Goal: Task Accomplishment & Management: Manage account settings

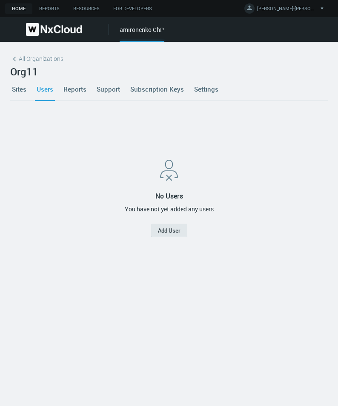
click at [205, 88] on link "Settings" at bounding box center [207, 89] width 28 height 23
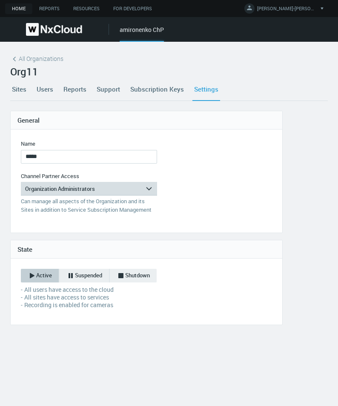
click at [152, 189] on icon "arrow_expand" at bounding box center [149, 189] width 8 height 8
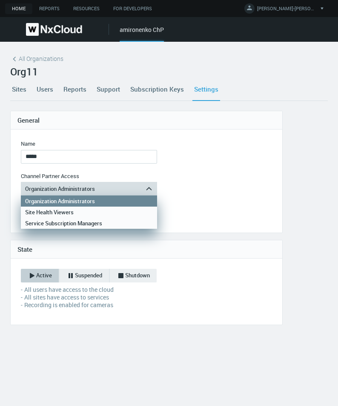
click at [152, 189] on icon "arrow_expand" at bounding box center [149, 189] width 8 height 8
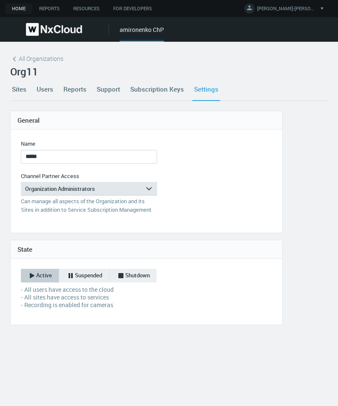
click at [190, 195] on form "Name ***** Name is required Channel Partner Access Organization Administrators …" at bounding box center [147, 181] width 272 height 103
click at [106, 194] on div "Organization Administrators" at bounding box center [83, 189] width 124 height 14
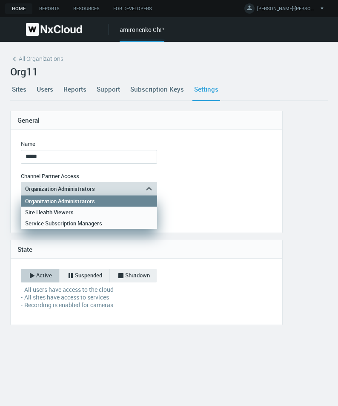
click at [106, 194] on div "Organization Administrators" at bounding box center [83, 189] width 124 height 14
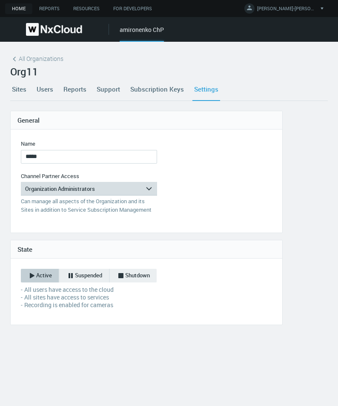
click at [94, 189] on div "Organization Administrators" at bounding box center [83, 189] width 124 height 14
click at [34, 190] on div "Organization Administrators" at bounding box center [83, 189] width 124 height 14
click at [121, 190] on div "Organization Administrators" at bounding box center [83, 189] width 124 height 14
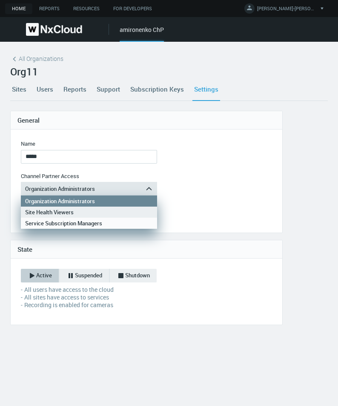
click at [91, 211] on div "Site Health Viewers" at bounding box center [89, 212] width 128 height 11
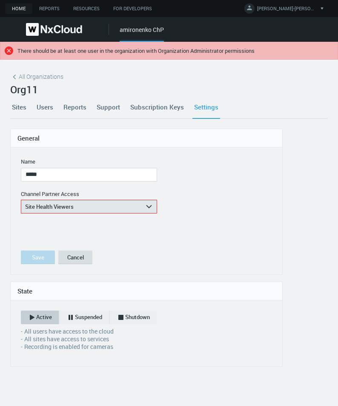
click at [75, 259] on button "Cancel" at bounding box center [75, 258] width 34 height 14
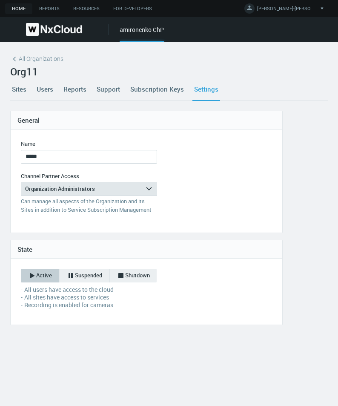
click at [45, 89] on link "Users" at bounding box center [45, 89] width 20 height 23
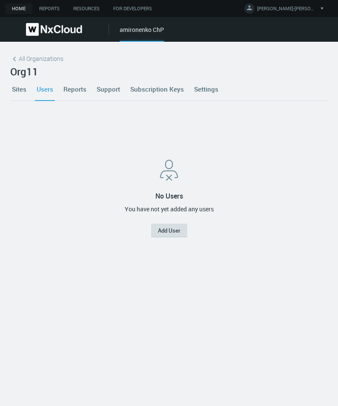
click at [157, 231] on button "Add User" at bounding box center [169, 231] width 36 height 14
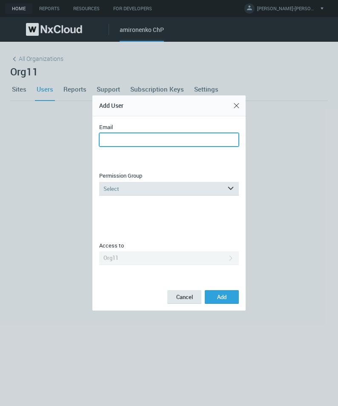
click at [153, 140] on input "Email" at bounding box center [169, 140] width 140 height 14
type input "**********"
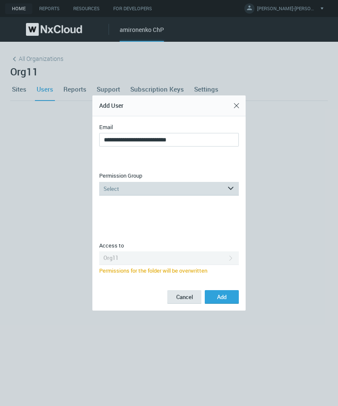
click at [166, 187] on div "Select" at bounding box center [163, 189] width 128 height 14
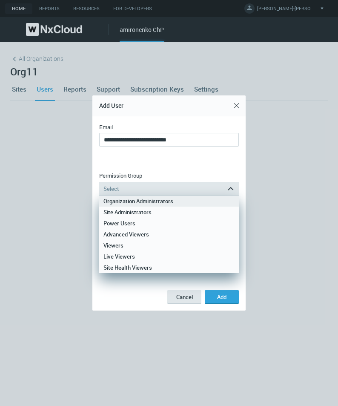
click at [160, 202] on div "Organization Administrators" at bounding box center [169, 201] width 131 height 11
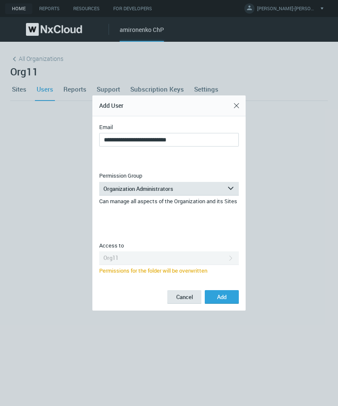
drag, startPoint x: 220, startPoint y: 297, endPoint x: 218, endPoint y: 312, distance: 15.0
click at [220, 297] on span "Add" at bounding box center [221, 297] width 9 height 8
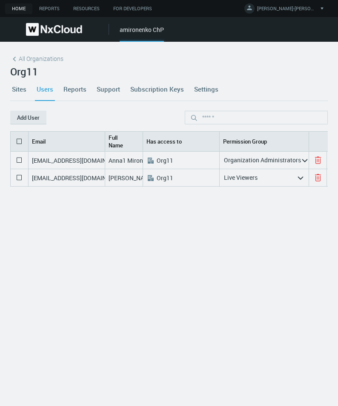
click at [199, 95] on link "Settings" at bounding box center [207, 89] width 28 height 23
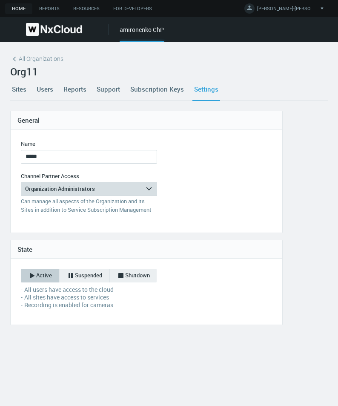
click at [104, 190] on div "Organization Administrators" at bounding box center [83, 189] width 124 height 14
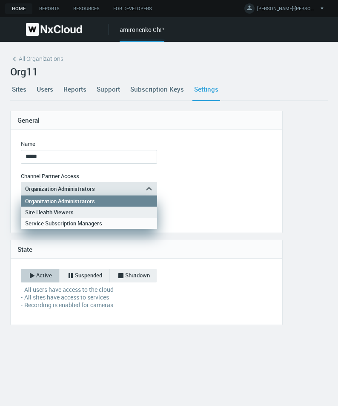
click at [85, 212] on div "Site Health Viewers" at bounding box center [89, 212] width 128 height 11
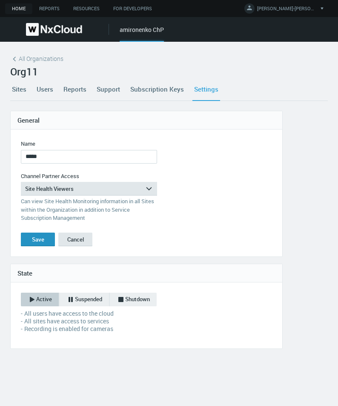
click at [39, 238] on div "Save" at bounding box center [38, 239] width 12 height 7
